Goal: Information Seeking & Learning: Learn about a topic

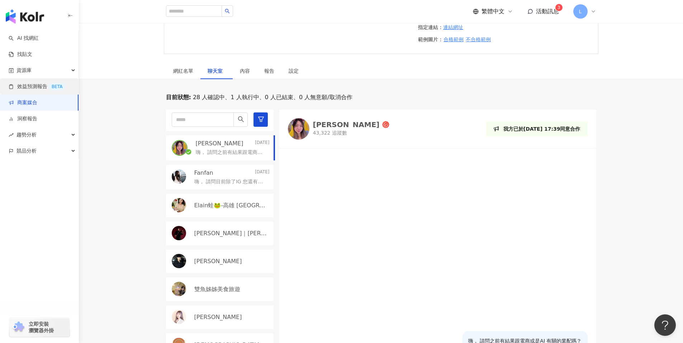
scroll to position [58, 0]
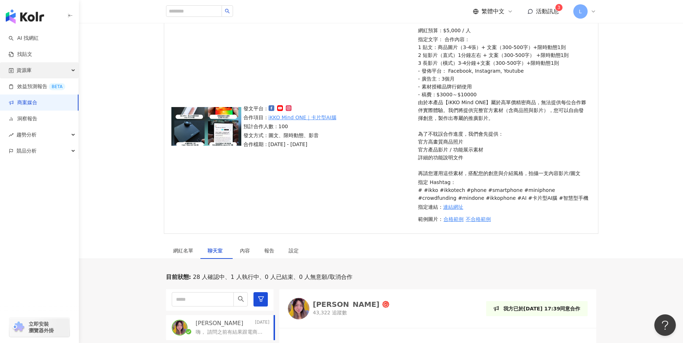
click at [46, 67] on div "資源庫" at bounding box center [39, 70] width 79 height 16
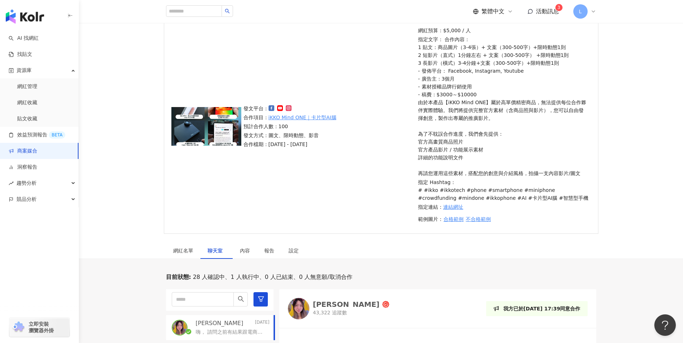
click at [20, 8] on div "button" at bounding box center [39, 15] width 79 height 30
click at [18, 14] on img "button" at bounding box center [25, 16] width 38 height 14
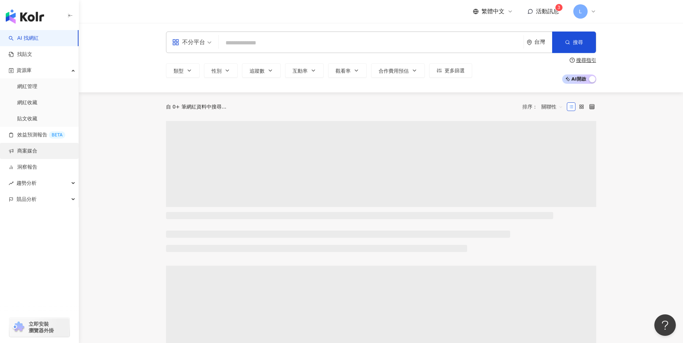
drag, startPoint x: 20, startPoint y: 151, endPoint x: 35, endPoint y: 151, distance: 15.1
click at [21, 151] on link "商案媒合" at bounding box center [23, 151] width 29 height 7
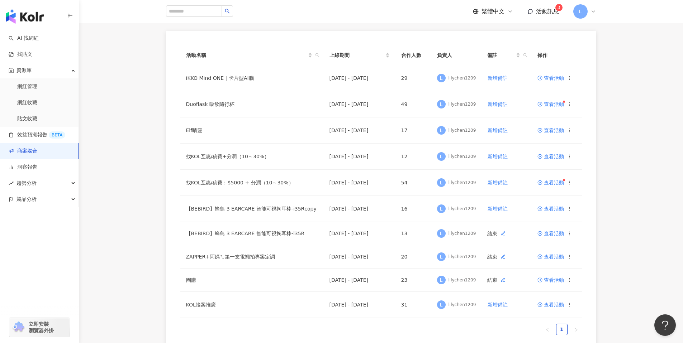
scroll to position [70, 0]
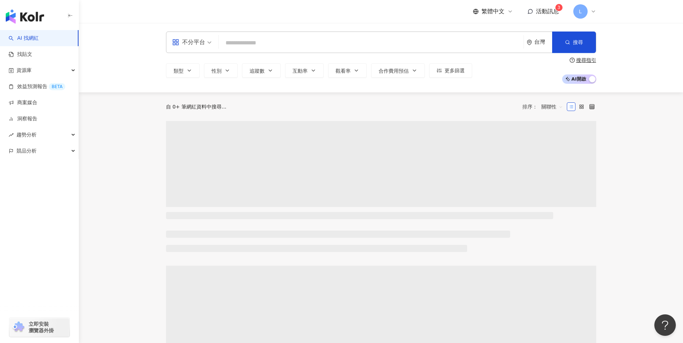
click at [256, 42] on input "search" at bounding box center [371, 43] width 299 height 14
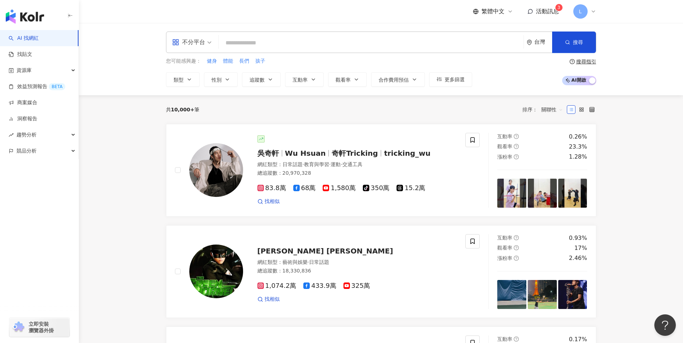
type input "*"
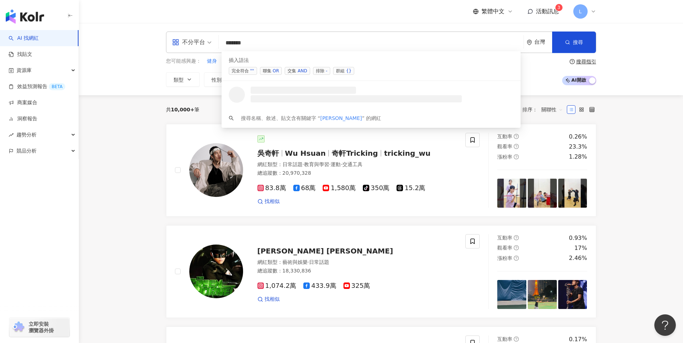
click at [562, 31] on div "不分平台 ****** 台灣 搜尋 searchOperator 插入語法 完全符合 "" 聯集 OR 交集 AND 排除 - 群組 {} 搜尋名稱、敘述、貼…" at bounding box center [381, 59] width 604 height 72
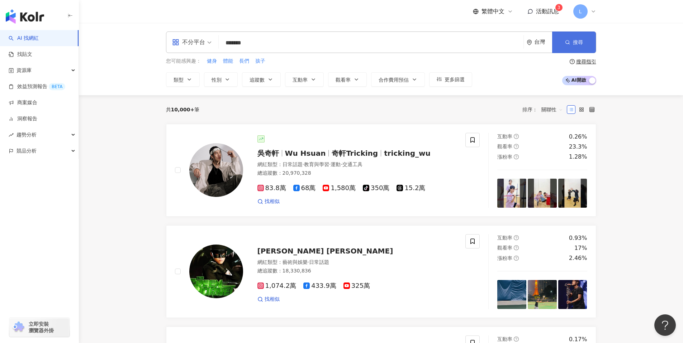
click at [570, 46] on button "搜尋" at bounding box center [574, 43] width 44 height 22
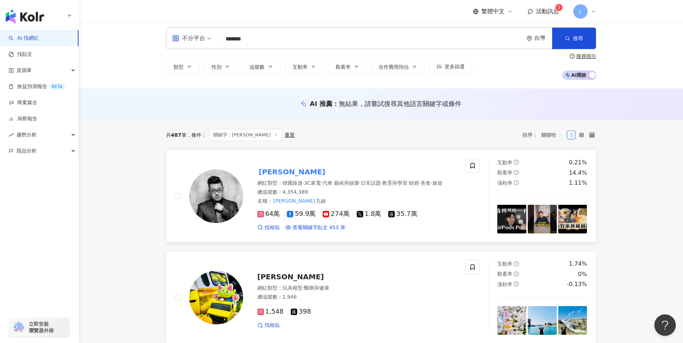
scroll to position [6, 0]
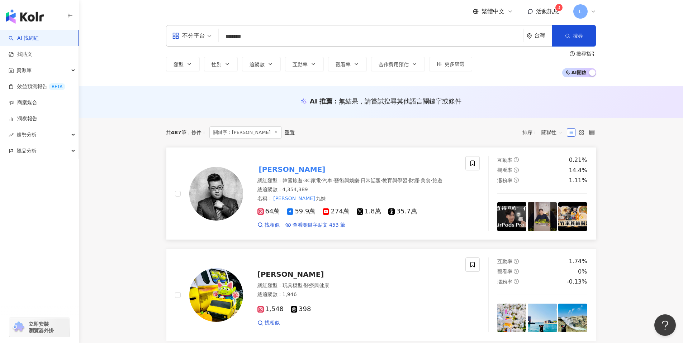
click at [215, 186] on img at bounding box center [216, 194] width 54 height 54
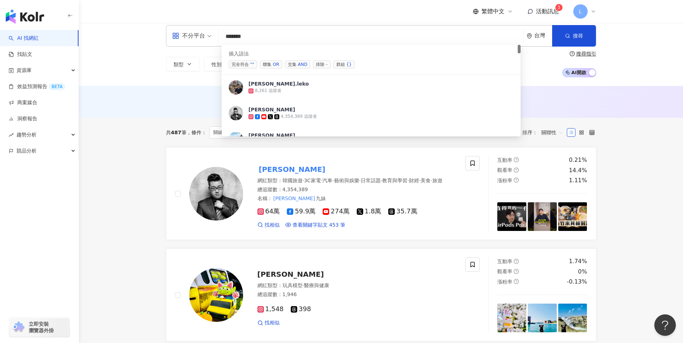
drag, startPoint x: 274, startPoint y: 36, endPoint x: 219, endPoint y: 37, distance: 54.1
click at [219, 37] on div "不分平台 ****** 台灣 搜尋 searchOperator 插入語法 完全符合 "" 聯集 OR 交集 AND 排除 - 群組 {} joeman.le…" at bounding box center [381, 36] width 430 height 22
paste input "***"
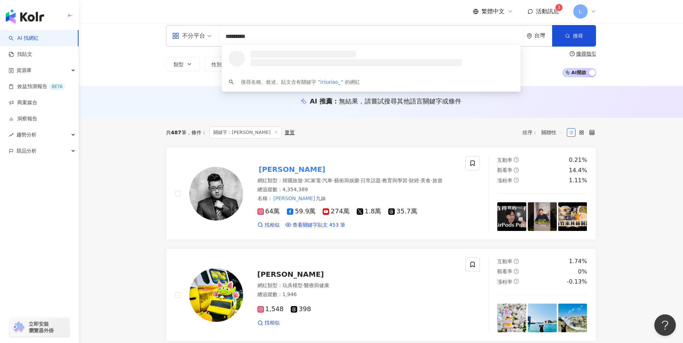
type input "********"
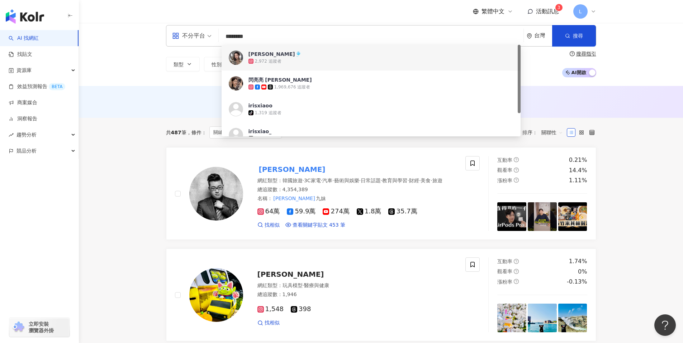
click at [277, 61] on div "2,972 追蹤者" at bounding box center [268, 61] width 27 height 6
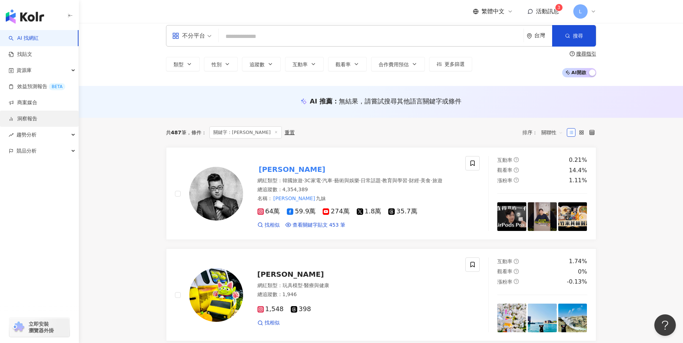
drag, startPoint x: 33, startPoint y: 104, endPoint x: 64, endPoint y: 114, distance: 32.4
click at [33, 104] on link "商案媒合" at bounding box center [23, 102] width 29 height 7
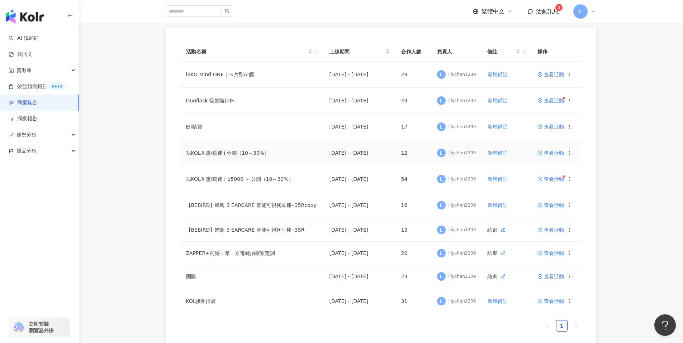
scroll to position [86, 0]
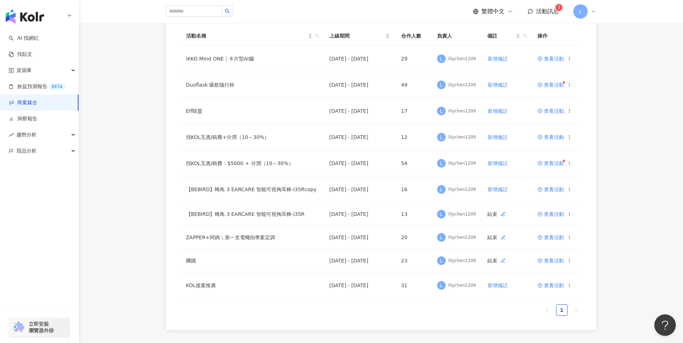
click at [649, 79] on div "活動名稱 上線期間 合作人數 負責人 備註 操作 iKKO Mind ONE｜卡片型AI腦 [DATE] - [DATE] 29 L lilychen1209…" at bounding box center [381, 171] width 604 height 319
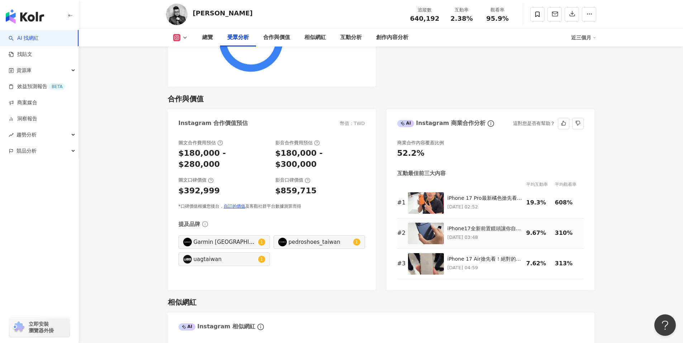
scroll to position [932, 0]
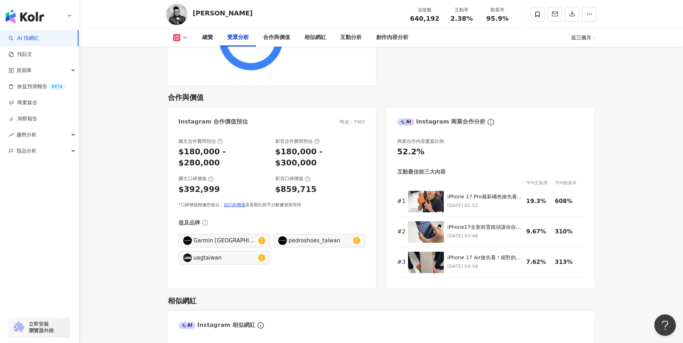
click at [348, 272] on div "圖文合作費用預估 $180,000 - $280,000 影音合作費用預估 $180,000 - $300,000 圖文口碑價值 $392,999 影音口碑價…" at bounding box center [272, 210] width 208 height 158
drag, startPoint x: 280, startPoint y: 154, endPoint x: 354, endPoint y: 152, distance: 74.2
click at [354, 152] on div "$180,000 - $300,000" at bounding box center [320, 158] width 90 height 22
click at [357, 189] on div "圖文合作費用預估 $180,000 - $280,000 影音合作費用預估 $180,000 - $300,000 圖文口碑價值 $392,999 影音口碑價…" at bounding box center [272, 173] width 186 height 70
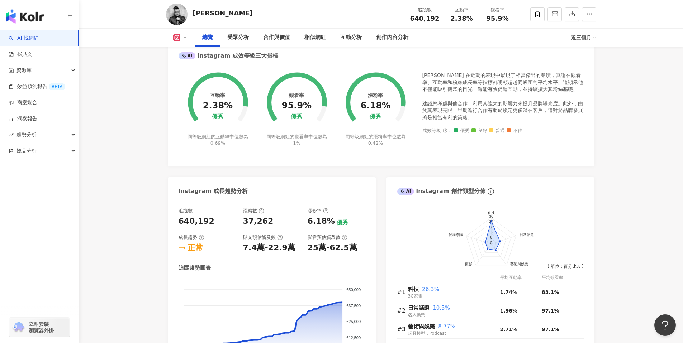
scroll to position [0, 0]
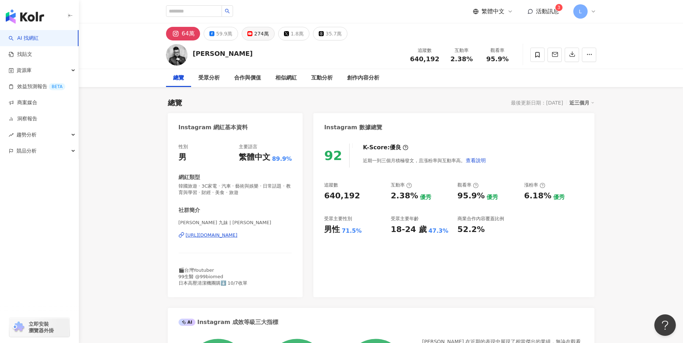
click at [251, 32] on button "274萬" at bounding box center [258, 34] width 33 height 14
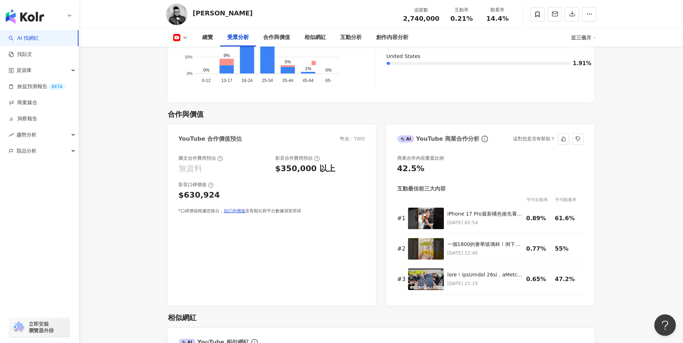
scroll to position [785, 0]
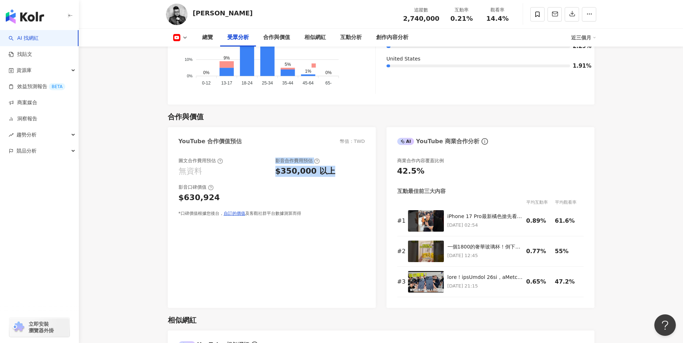
drag, startPoint x: 264, startPoint y: 168, endPoint x: 326, endPoint y: 172, distance: 62.5
click at [326, 172] on div "圖文合作費用預估 無資料 影音合作費用預估 $350,000 以上" at bounding box center [272, 167] width 186 height 19
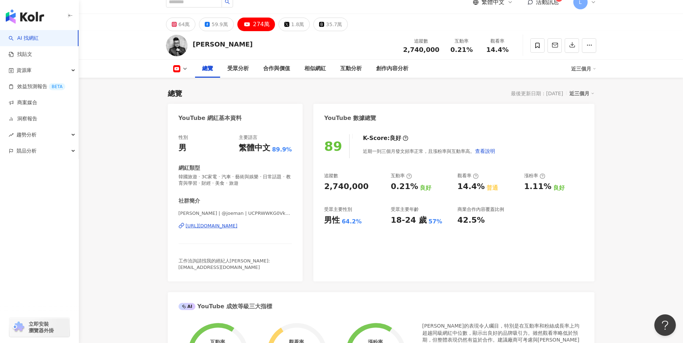
scroll to position [0, 0]
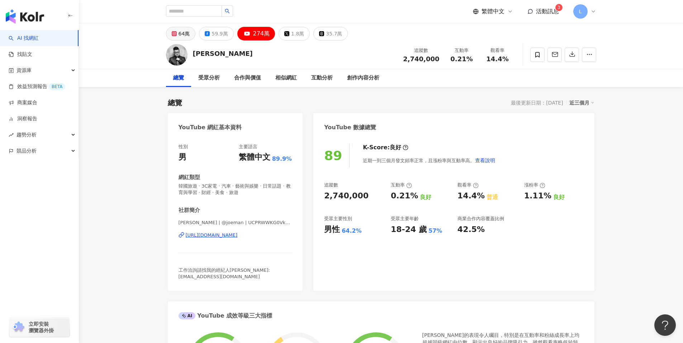
drag, startPoint x: 176, startPoint y: 33, endPoint x: 185, endPoint y: 35, distance: 9.2
click at [178, 33] on button "64萬" at bounding box center [181, 34] width 30 height 14
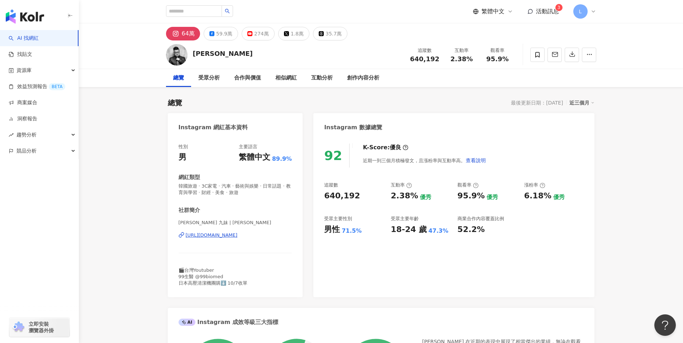
drag, startPoint x: 215, startPoint y: 29, endPoint x: 299, endPoint y: 117, distance: 121.5
click at [216, 29] on div "59.9萬" at bounding box center [224, 34] width 16 height 10
click at [222, 34] on div "59.9萬" at bounding box center [224, 34] width 16 height 10
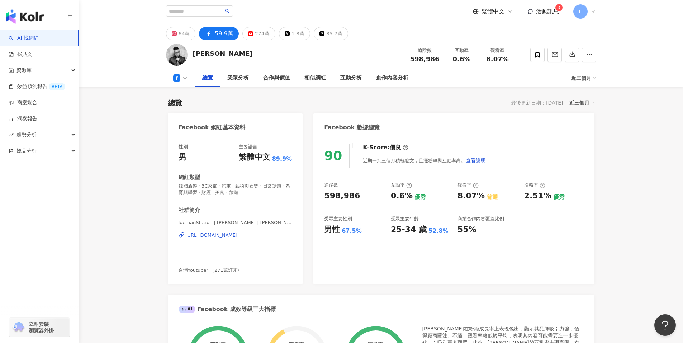
scroll to position [428, 0]
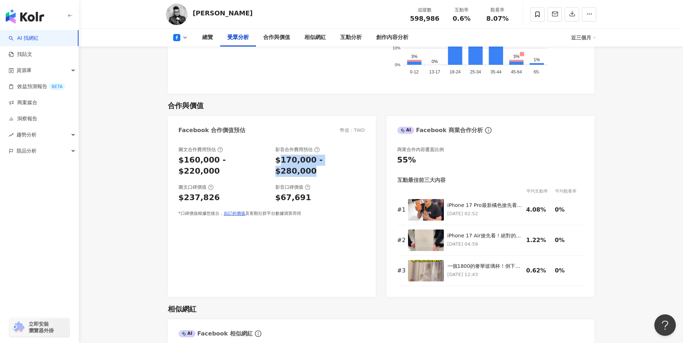
drag, startPoint x: 281, startPoint y: 160, endPoint x: 351, endPoint y: 161, distance: 69.5
click at [351, 161] on div "$170,000 - $280,000" at bounding box center [320, 166] width 90 height 22
click at [319, 193] on div "$67,691" at bounding box center [320, 198] width 90 height 11
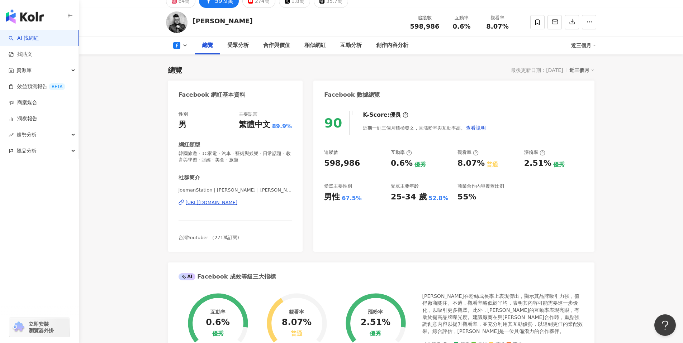
scroll to position [0, 0]
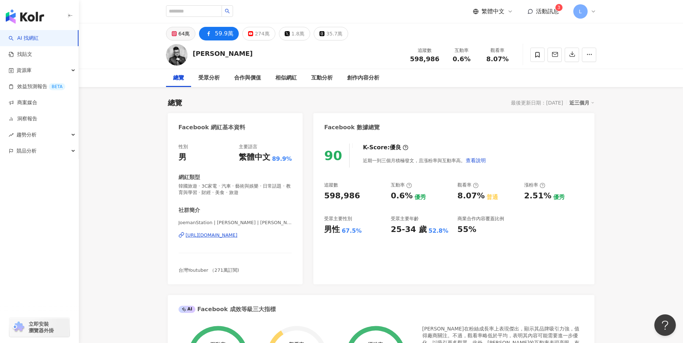
drag, startPoint x: 181, startPoint y: 35, endPoint x: 186, endPoint y: 35, distance: 4.7
click at [181, 35] on div "64萬" at bounding box center [184, 34] width 11 height 10
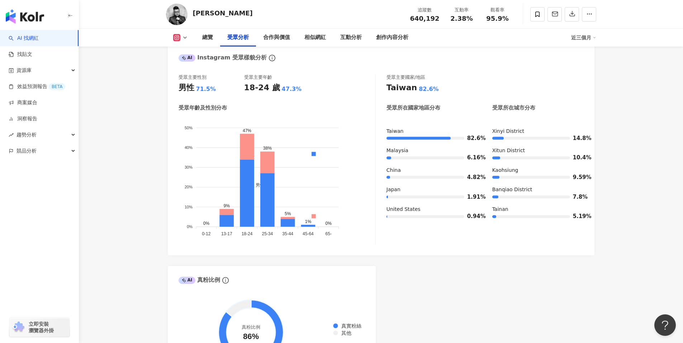
scroll to position [624, 0]
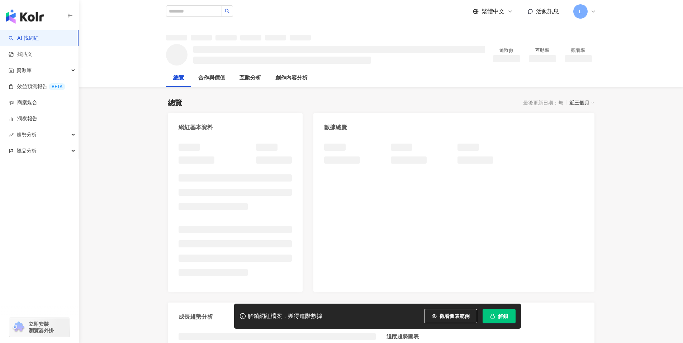
click at [506, 317] on span "解鎖" at bounding box center [503, 317] width 10 height 6
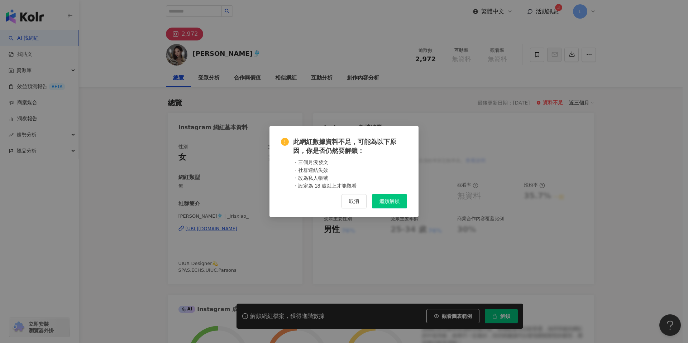
click at [389, 202] on span "繼續解鎖" at bounding box center [390, 202] width 20 height 6
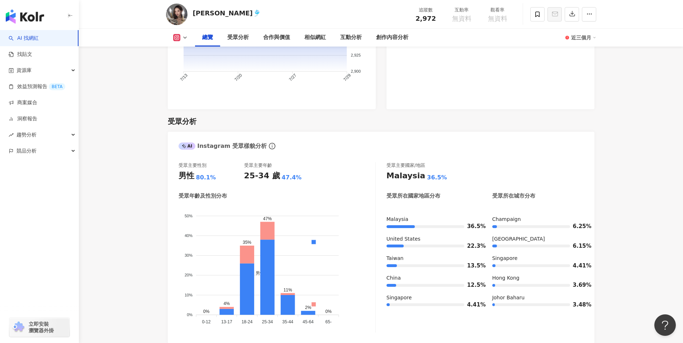
scroll to position [211, 0]
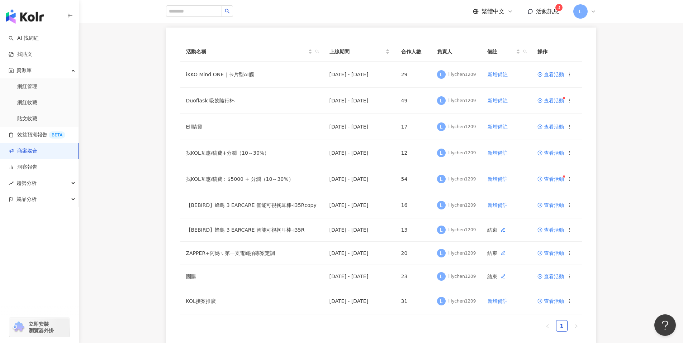
click at [586, 98] on div "活動名稱 上線期間 合作人數 負責人 備註 操作 iKKO Mind ONE｜卡片型AI腦 [DATE] - [DATE] 29 L lilychen1209…" at bounding box center [381, 187] width 430 height 319
click at [133, 227] on div "活動名稱 上線期間 合作人數 負責人 備註 操作 iKKO Mind ONE｜卡片型AI腦 [DATE] - [DATE] 29 L lilychen1209…" at bounding box center [381, 187] width 604 height 319
click at [637, 209] on div "活動名稱 上線期間 合作人數 負責人 備註 操作 iKKO Mind ONE｜卡片型AI腦 [DATE] - [DATE] 29 L lilychen1209…" at bounding box center [381, 187] width 604 height 319
